Goal: Task Accomplishment & Management: Use online tool/utility

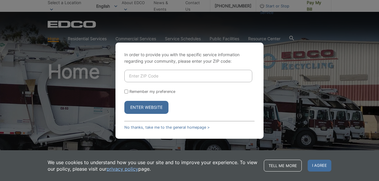
click at [155, 76] on input "Enter ZIP Code" at bounding box center [188, 76] width 128 height 12
type input "91950"
click at [161, 108] on button "Enter Website" at bounding box center [146, 107] width 44 height 13
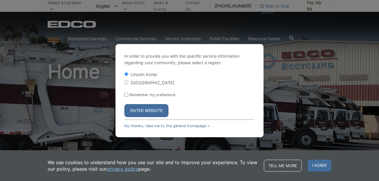
click at [152, 110] on button "Enter Website" at bounding box center [146, 110] width 44 height 13
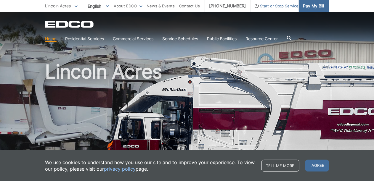
click at [313, 5] on span "Pay My Bill" at bounding box center [313, 6] width 21 height 7
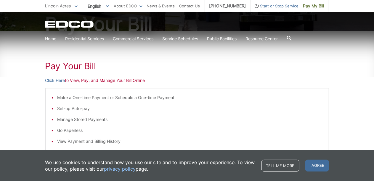
scroll to position [76, 0]
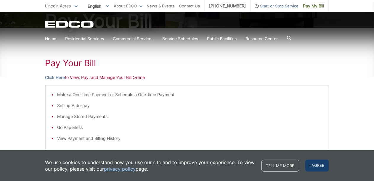
click at [322, 167] on span "I agree" at bounding box center [317, 166] width 24 height 12
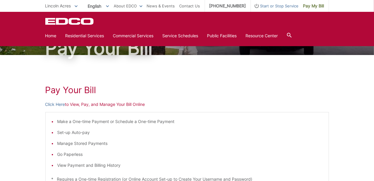
scroll to position [48, 0]
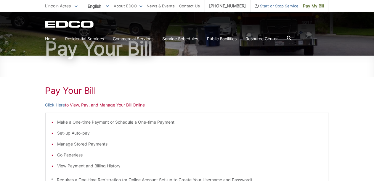
click at [101, 107] on p "Click Here to View, Pay, and Manage Your Bill Online" at bounding box center [187, 105] width 284 height 7
click at [62, 106] on link "Click Here" at bounding box center [55, 105] width 20 height 7
